Goal: Task Accomplishment & Management: Use online tool/utility

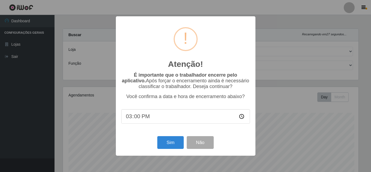
select select "225"
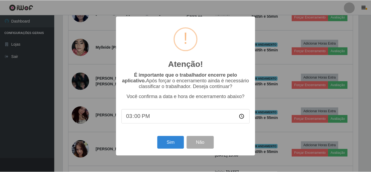
scroll to position [113, 297]
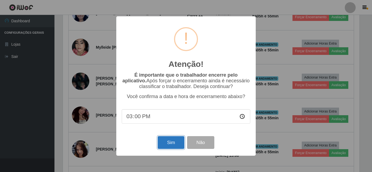
click at [172, 145] on button "Sim" at bounding box center [171, 142] width 26 height 13
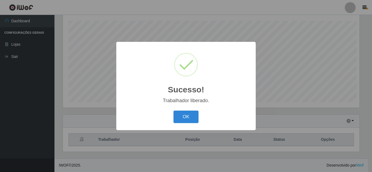
click at [173, 111] on button "OK" at bounding box center [185, 117] width 25 height 13
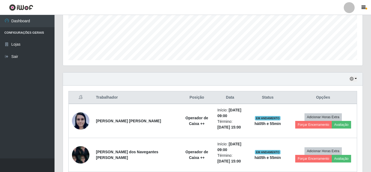
scroll to position [160, 0]
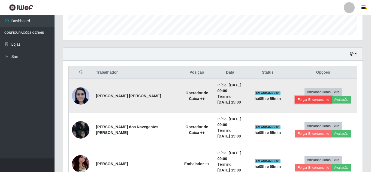
click at [302, 97] on button "Forçar Encerramento" at bounding box center [313, 100] width 36 height 8
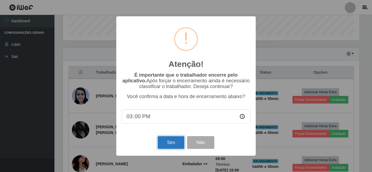
click at [173, 146] on button "Sim" at bounding box center [171, 142] width 26 height 13
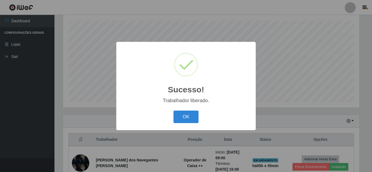
click at [173, 111] on button "OK" at bounding box center [185, 117] width 25 height 13
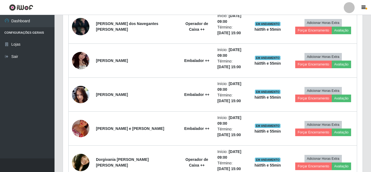
scroll to position [214, 0]
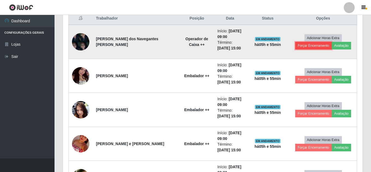
click at [309, 45] on button "Forçar Encerramento" at bounding box center [313, 46] width 36 height 8
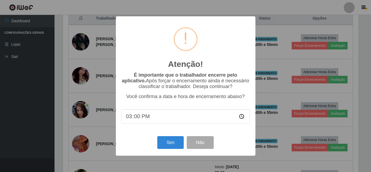
scroll to position [113, 297]
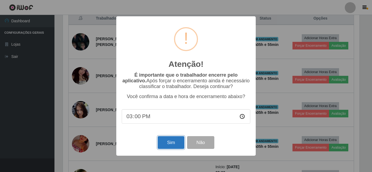
click at [170, 144] on button "Sim" at bounding box center [171, 142] width 26 height 13
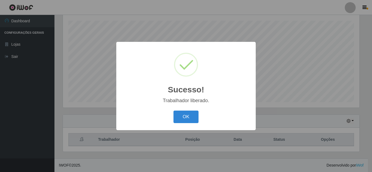
click at [173, 111] on button "OK" at bounding box center [185, 117] width 25 height 13
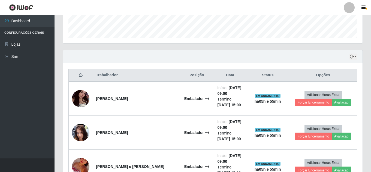
scroll to position [0, 0]
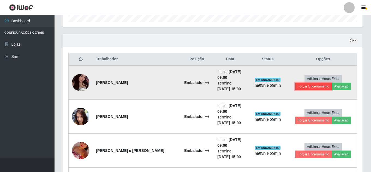
click at [305, 88] on button "Forçar Encerramento" at bounding box center [313, 87] width 36 height 8
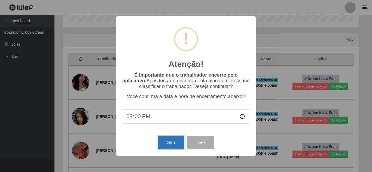
click at [170, 144] on button "Sim" at bounding box center [171, 142] width 26 height 13
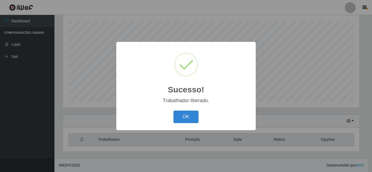
click at [173, 111] on button "OK" at bounding box center [185, 117] width 25 height 13
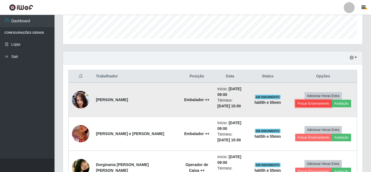
click at [301, 103] on button "Forçar Encerramento" at bounding box center [313, 104] width 36 height 8
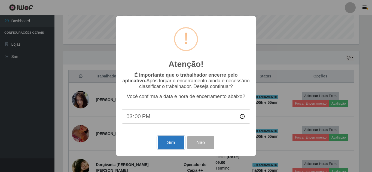
click at [175, 141] on button "Sim" at bounding box center [171, 142] width 26 height 13
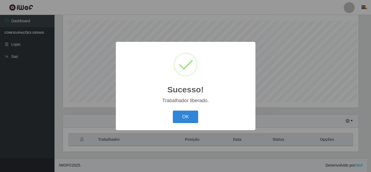
click at [173, 111] on button "OK" at bounding box center [185, 117] width 25 height 13
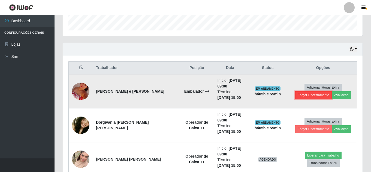
click at [306, 93] on button "Forçar Encerramento" at bounding box center [313, 95] width 36 height 8
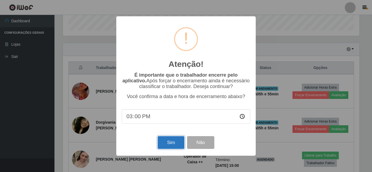
click at [175, 144] on button "Sim" at bounding box center [171, 142] width 26 height 13
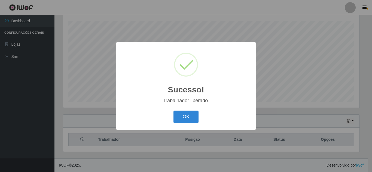
click at [173, 111] on button "OK" at bounding box center [185, 117] width 25 height 13
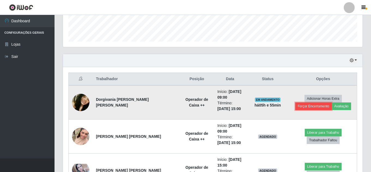
click at [318, 105] on button "Forçar Encerramento" at bounding box center [313, 107] width 36 height 8
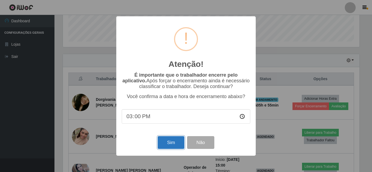
click at [169, 145] on button "Sim" at bounding box center [171, 142] width 26 height 13
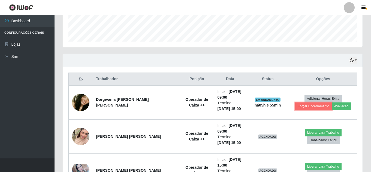
click at [295, 103] on button "Forçar Encerramento" at bounding box center [313, 107] width 36 height 8
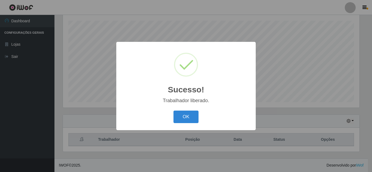
click at [173, 111] on button "OK" at bounding box center [185, 117] width 25 height 13
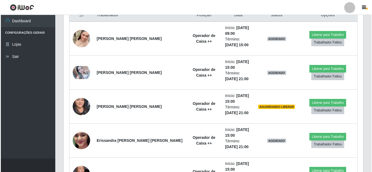
scroll to position [200, 0]
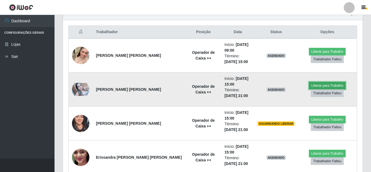
click at [310, 86] on button "Liberar para Trabalho" at bounding box center [327, 86] width 37 height 8
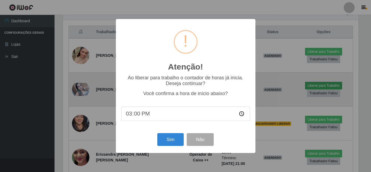
scroll to position [113, 297]
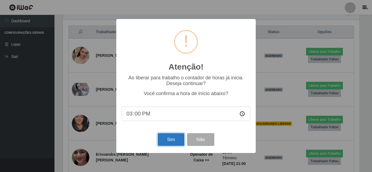
click at [175, 139] on button "Sim" at bounding box center [171, 139] width 26 height 13
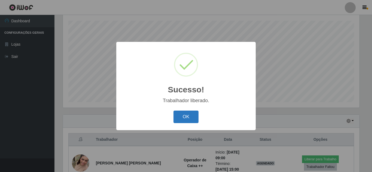
click at [188, 118] on button "OK" at bounding box center [185, 117] width 25 height 13
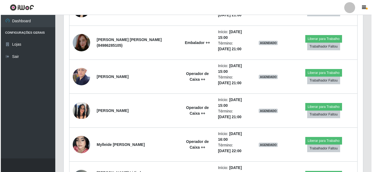
scroll to position [423, 0]
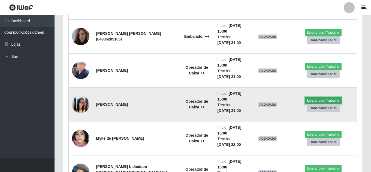
click at [305, 100] on button "Liberar para Trabalho" at bounding box center [322, 101] width 37 height 8
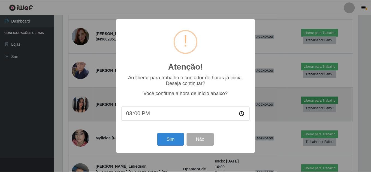
scroll to position [113, 297]
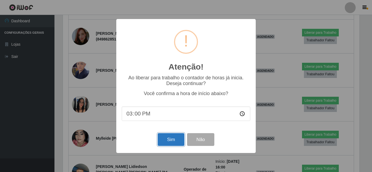
click at [168, 141] on button "Sim" at bounding box center [171, 139] width 26 height 13
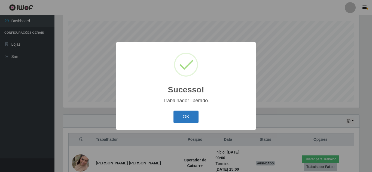
click at [182, 117] on button "OK" at bounding box center [185, 117] width 25 height 13
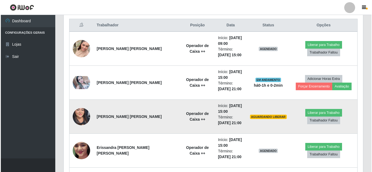
scroll to position [218, 0]
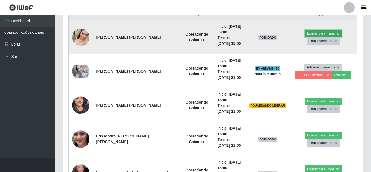
click at [320, 35] on button "Liberar para Trabalho" at bounding box center [322, 34] width 37 height 8
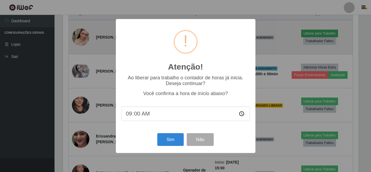
scroll to position [113, 297]
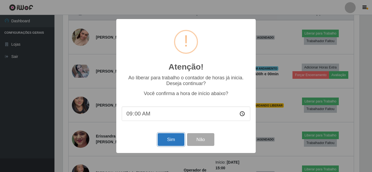
click at [175, 142] on button "Sim" at bounding box center [171, 139] width 26 height 13
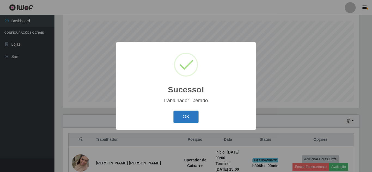
click at [191, 116] on button "OK" at bounding box center [185, 117] width 25 height 13
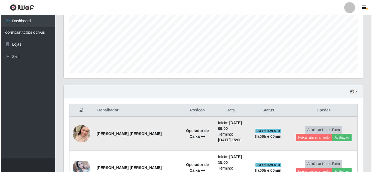
scroll to position [174, 0]
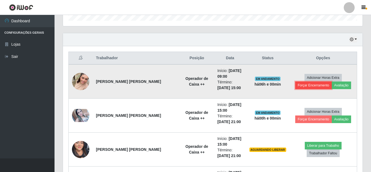
click at [308, 83] on button "Forçar Encerramento" at bounding box center [313, 86] width 36 height 8
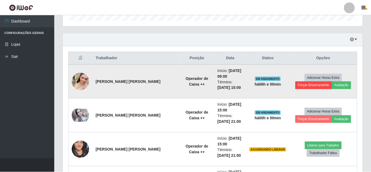
scroll to position [113, 297]
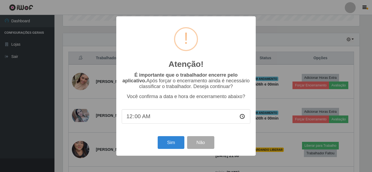
type input "09:00"
click at [168, 142] on button "Sim" at bounding box center [171, 142] width 26 height 13
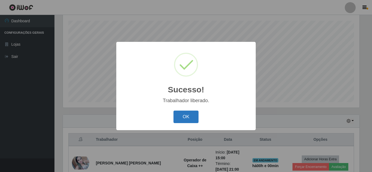
click at [183, 115] on button "OK" at bounding box center [185, 117] width 25 height 13
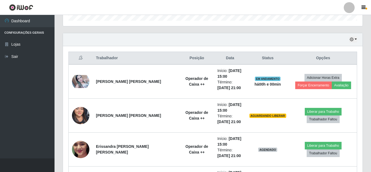
scroll to position [201, 0]
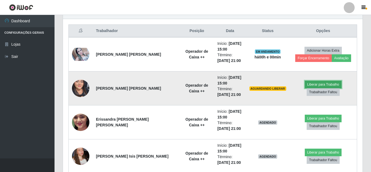
click at [320, 85] on button "Liberar para Trabalho" at bounding box center [322, 85] width 37 height 8
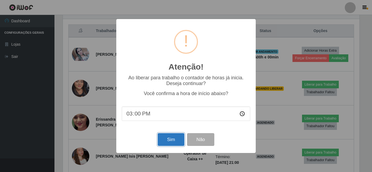
click at [175, 138] on button "Sim" at bounding box center [171, 139] width 26 height 13
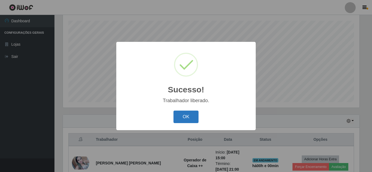
click at [194, 115] on button "OK" at bounding box center [185, 117] width 25 height 13
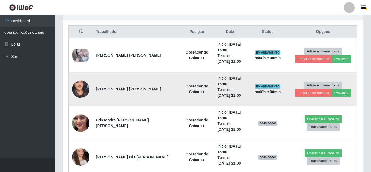
scroll to position [201, 0]
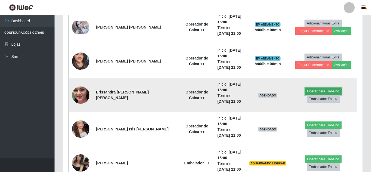
click at [325, 92] on button "Liberar para Trabalho" at bounding box center [322, 92] width 37 height 8
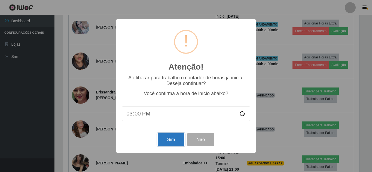
click at [176, 144] on button "Sim" at bounding box center [171, 139] width 26 height 13
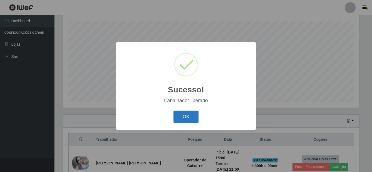
click at [183, 117] on button "OK" at bounding box center [185, 117] width 25 height 13
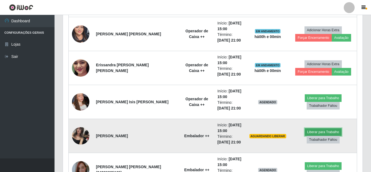
click at [310, 131] on button "Liberar para Trabalho" at bounding box center [322, 133] width 37 height 8
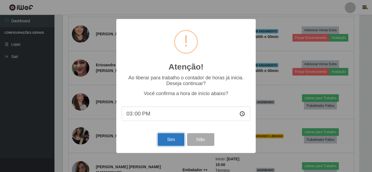
click at [170, 137] on button "Sim" at bounding box center [171, 139] width 26 height 13
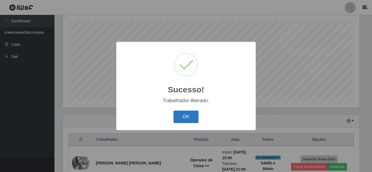
click at [185, 122] on button "OK" at bounding box center [185, 117] width 25 height 13
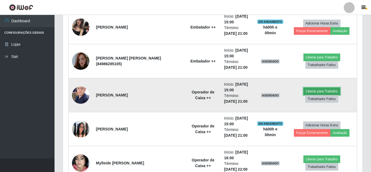
click at [303, 93] on button "Liberar para Trabalho" at bounding box center [321, 92] width 37 height 8
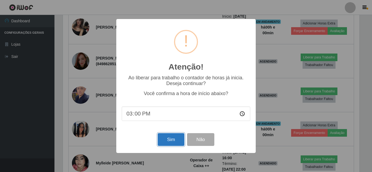
click at [169, 141] on button "Sim" at bounding box center [171, 139] width 26 height 13
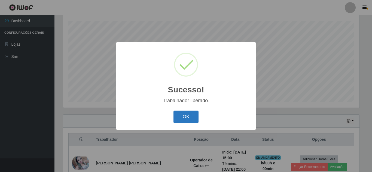
click at [185, 119] on button "OK" at bounding box center [185, 117] width 25 height 13
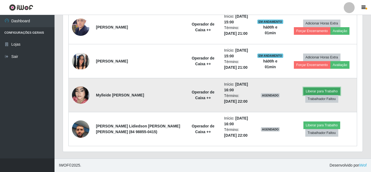
click at [303, 95] on button "Liberar para Trabalho" at bounding box center [321, 92] width 37 height 8
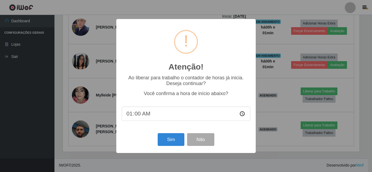
type input "15:00"
click at [173, 141] on button "Sim" at bounding box center [171, 139] width 26 height 13
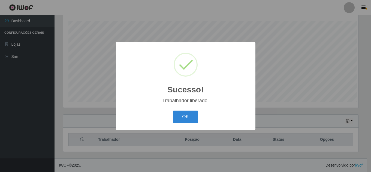
scroll to position [113, 297]
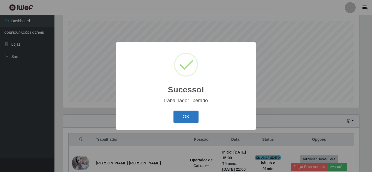
click at [184, 112] on button "OK" at bounding box center [185, 117] width 25 height 13
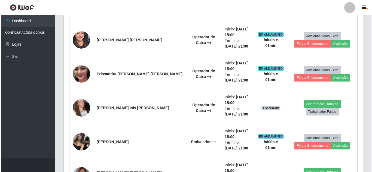
scroll to position [242, 0]
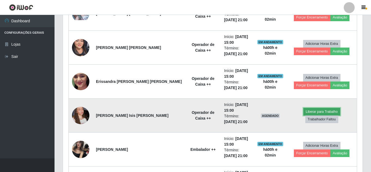
click at [303, 116] on button "Liberar para Trabalho" at bounding box center [321, 112] width 37 height 8
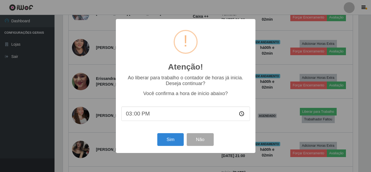
scroll to position [113, 297]
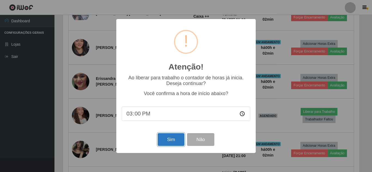
click at [171, 146] on button "Sim" at bounding box center [171, 139] width 26 height 13
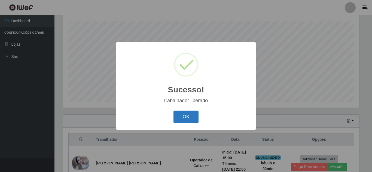
click at [186, 121] on button "OK" at bounding box center [185, 117] width 25 height 13
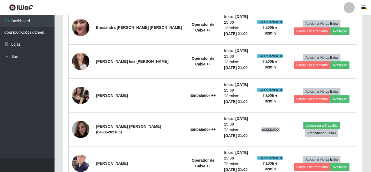
scroll to position [269, 0]
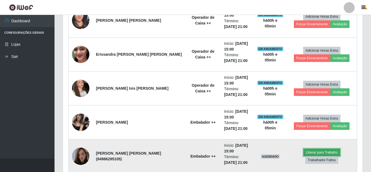
click at [307, 157] on button "Liberar para Trabalho" at bounding box center [321, 153] width 37 height 8
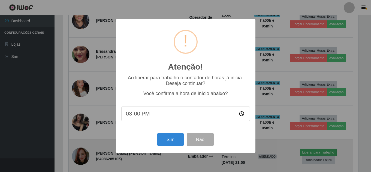
scroll to position [113, 297]
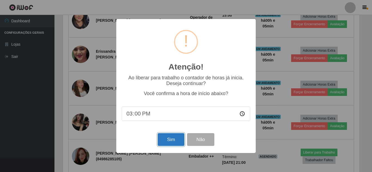
click at [175, 140] on button "Sim" at bounding box center [171, 139] width 26 height 13
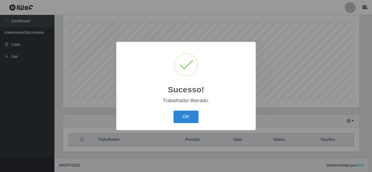
click at [173, 111] on button "OK" at bounding box center [185, 117] width 25 height 13
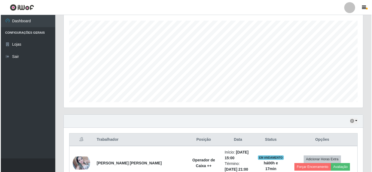
scroll to position [433, 0]
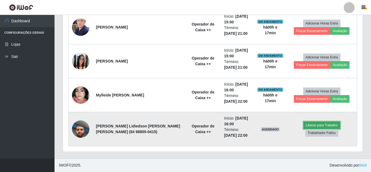
click at [303, 129] on button "Liberar para Trabalho" at bounding box center [321, 126] width 37 height 8
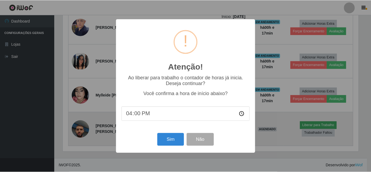
scroll to position [113, 297]
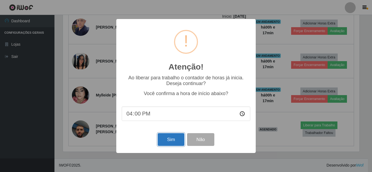
click at [166, 144] on button "Sim" at bounding box center [171, 139] width 26 height 13
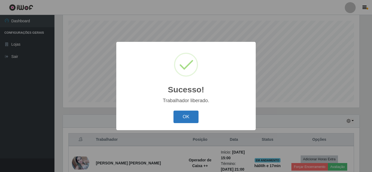
drag, startPoint x: 182, startPoint y: 123, endPoint x: 184, endPoint y: 119, distance: 3.9
click at [184, 119] on button "OK" at bounding box center [185, 117] width 25 height 13
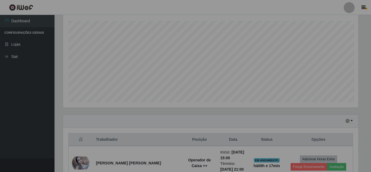
scroll to position [113, 299]
